Goal: Information Seeking & Learning: Understand process/instructions

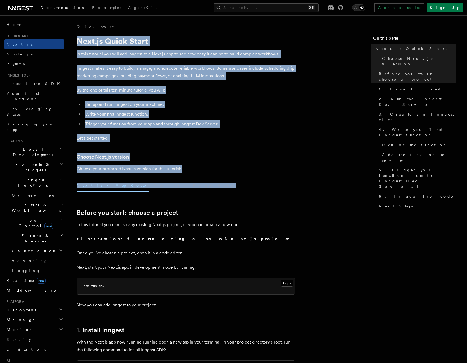
drag, startPoint x: 74, startPoint y: 36, endPoint x: 168, endPoint y: 193, distance: 183.2
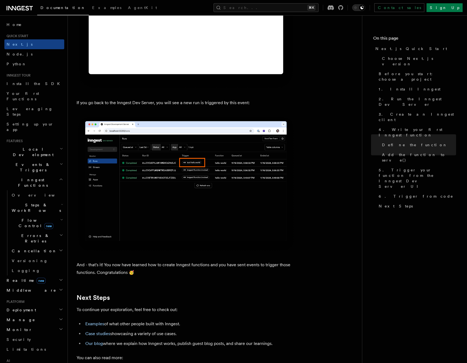
scroll to position [3317, 0]
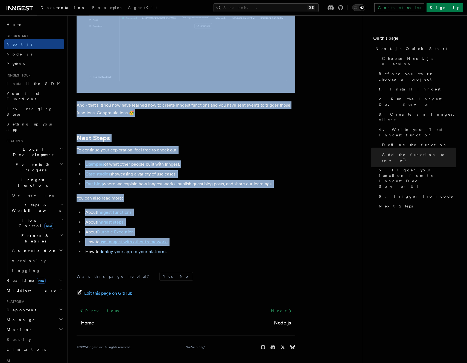
click at [248, 246] on ul "About Inngest functions . About Inngest steps . About Durable Execution How to …" at bounding box center [186, 231] width 219 height 47
click at [238, 268] on div "Was this page helpful? Yes No Edit this page on GitHub Previous Home Next Node.…" at bounding box center [186, 312] width 219 height 102
copy article "Next.js Quick Start In this tutorial you will add Inngest to a Next.js app to s…"
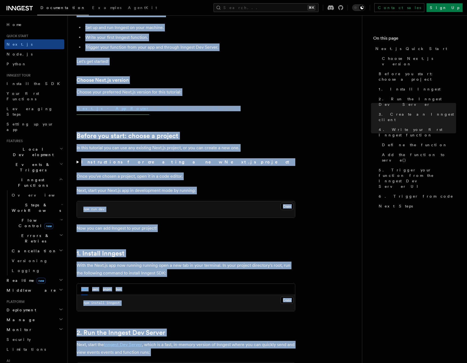
scroll to position [0, 0]
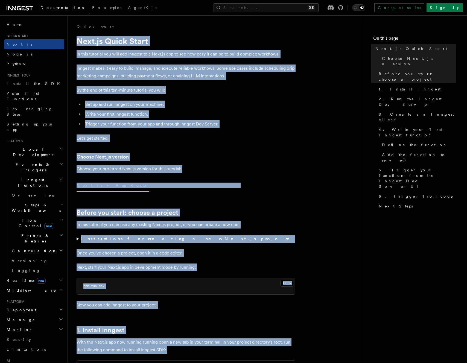
click at [264, 157] on h3 "Choose Next.js version" at bounding box center [186, 157] width 219 height 8
drag, startPoint x: 264, startPoint y: 157, endPoint x: 5, endPoint y: 227, distance: 268.7
click at [264, 158] on h3 "Choose Next.js version" at bounding box center [186, 157] width 219 height 8
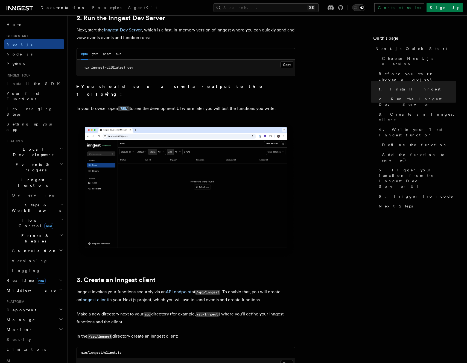
scroll to position [390, 0]
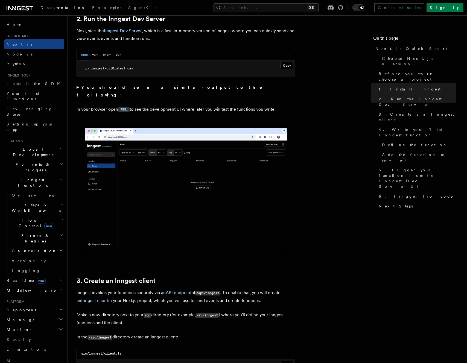
drag, startPoint x: 290, startPoint y: 66, endPoint x: 263, endPoint y: 72, distance: 27.7
click at [290, 66] on button "Copy Copied" at bounding box center [286, 65] width 13 height 7
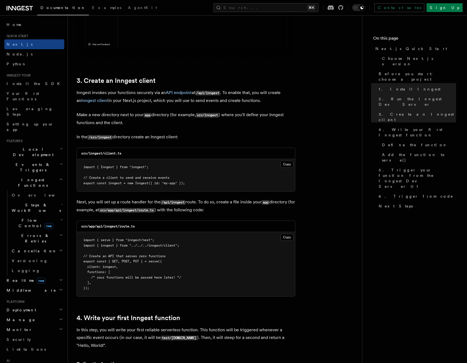
scroll to position [646, 0]
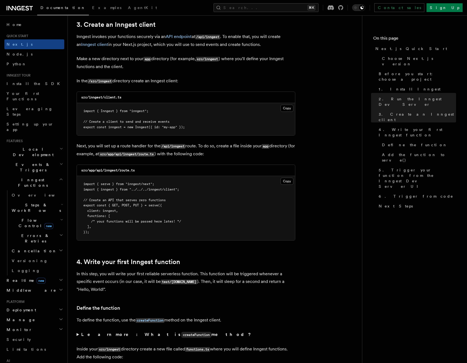
drag, startPoint x: 336, startPoint y: 154, endPoint x: 367, endPoint y: 30, distance: 128.0
